Goal: Task Accomplishment & Management: Manage account settings

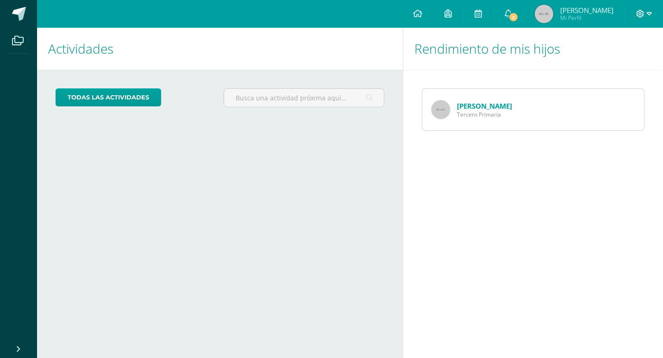
click at [650, 15] on icon at bounding box center [649, 14] width 5 height 8
click at [622, 61] on span "Cerrar sesión" at bounding box center [620, 63] width 42 height 9
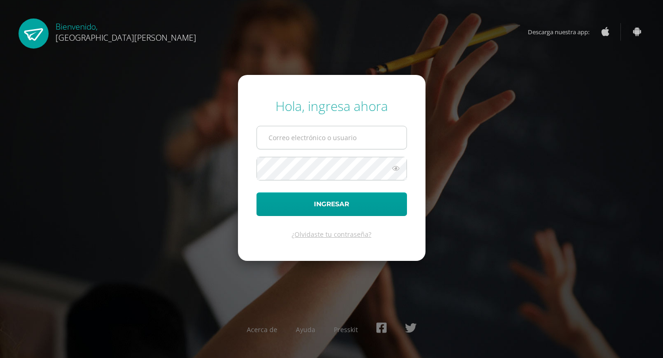
click at [349, 126] on input "text" at bounding box center [332, 137] width 150 height 23
type input "[EMAIL_ADDRESS][DOMAIN_NAME]"
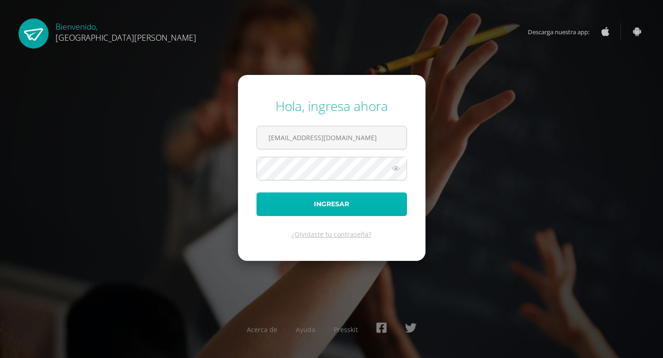
click at [369, 198] on button "Ingresar" at bounding box center [331, 205] width 150 height 24
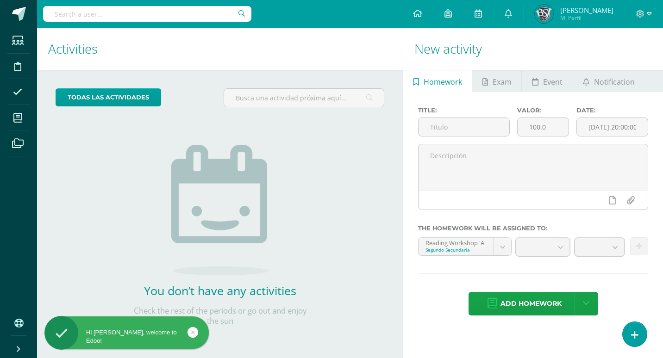
click at [633, 10] on div at bounding box center [644, 14] width 38 height 28
click at [637, 13] on icon at bounding box center [640, 14] width 8 height 8
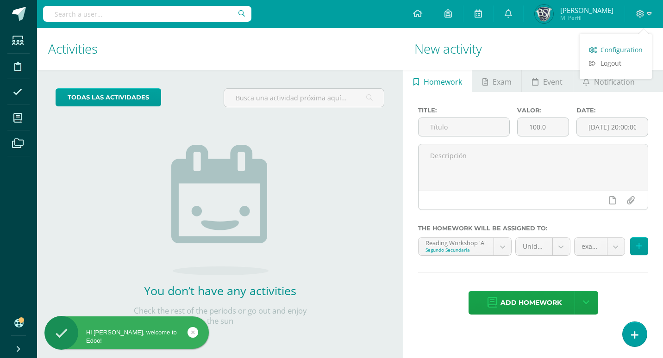
click at [619, 49] on span "Configuration" at bounding box center [621, 49] width 42 height 9
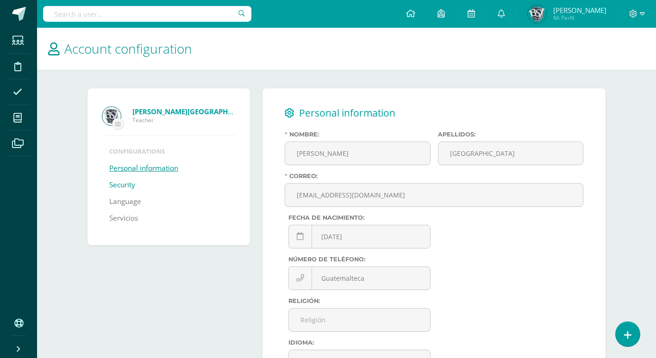
click at [113, 181] on link "Security" at bounding box center [122, 185] width 26 height 17
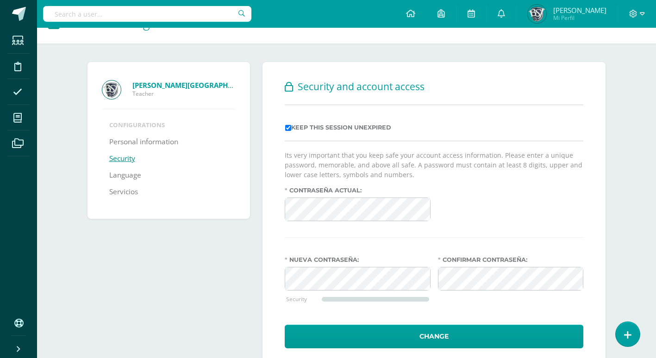
scroll to position [50, 0]
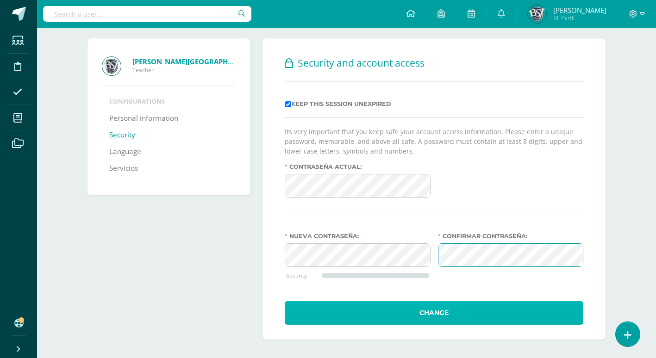
click at [522, 314] on button "Change" at bounding box center [434, 313] width 299 height 24
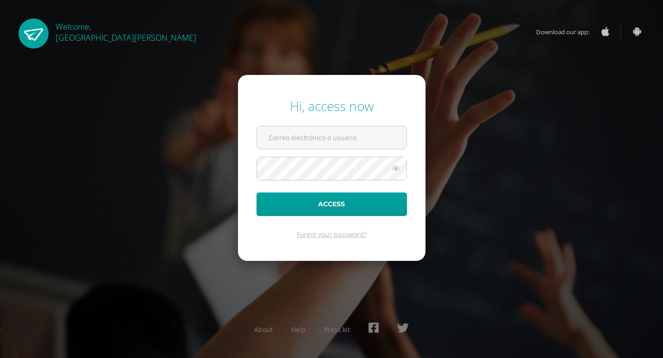
drag, startPoint x: 439, startPoint y: 81, endPoint x: 550, endPoint y: 39, distance: 118.4
click at [493, 57] on div "Hi, access now Access Forgot your password? About Help Press kit" at bounding box center [331, 179] width 670 height 358
